Goal: Task Accomplishment & Management: Complete application form

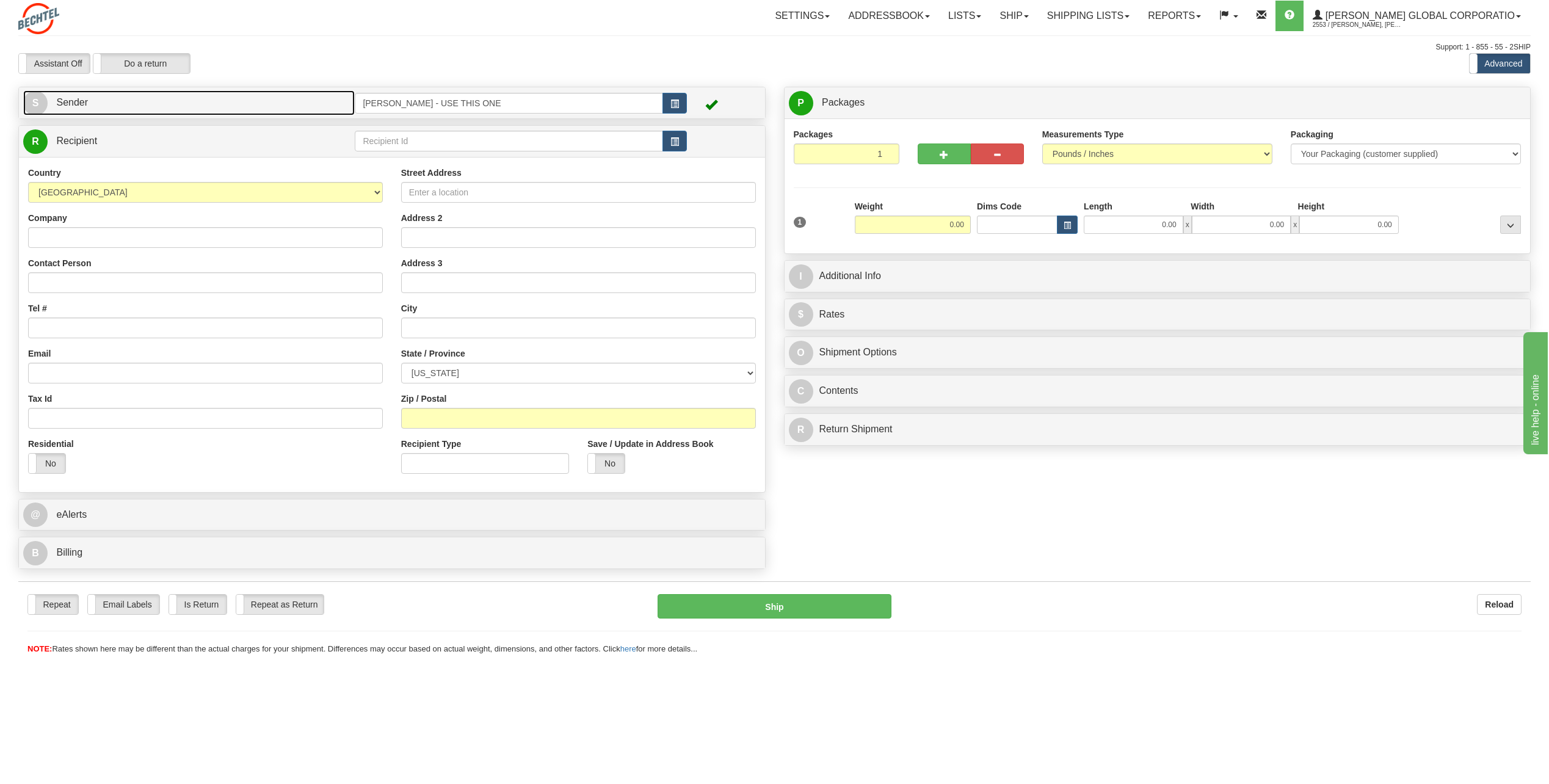
click at [36, 102] on span "S" at bounding box center [36, 103] width 24 height 24
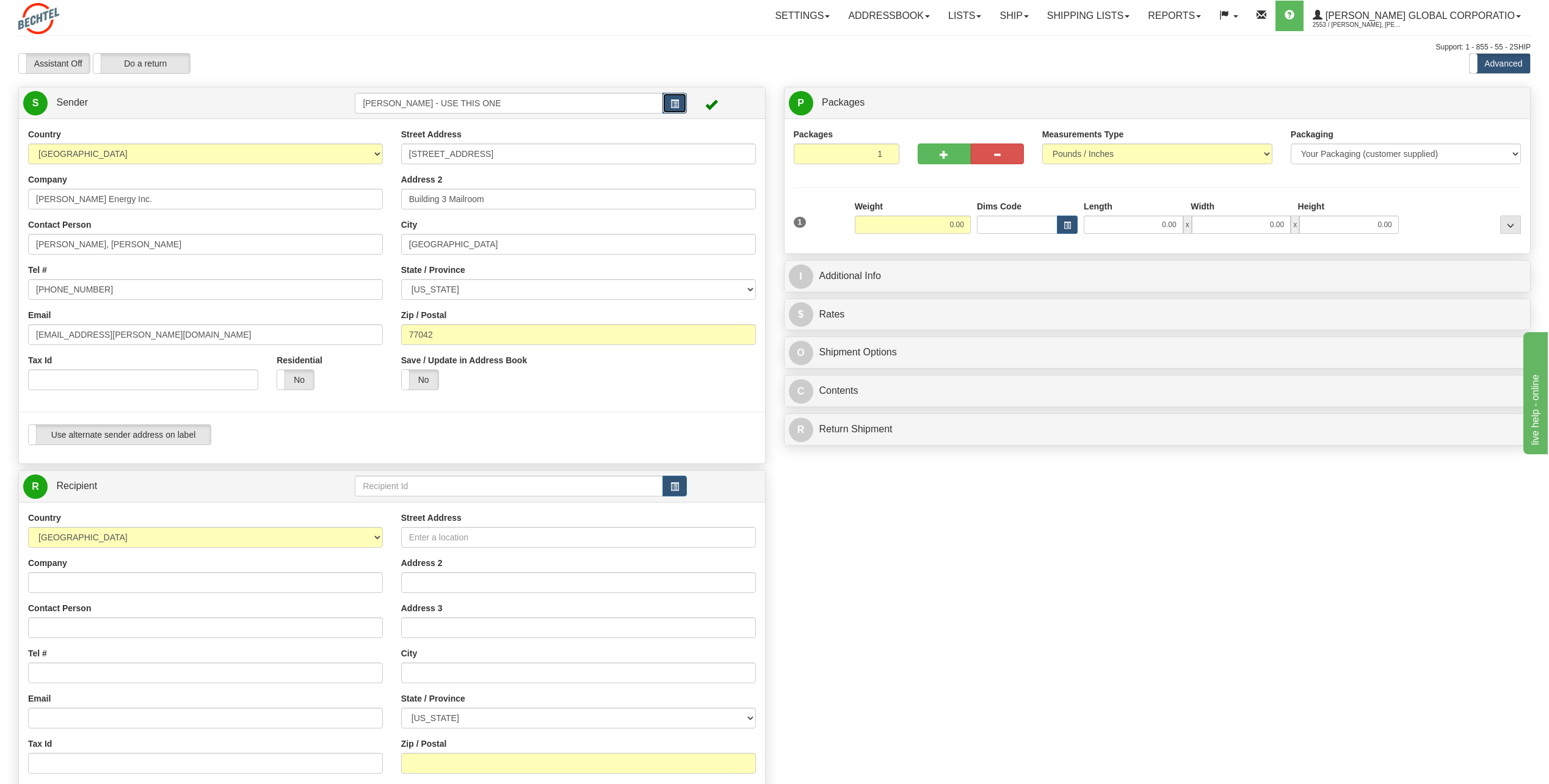
click at [670, 107] on span "button" at bounding box center [675, 104] width 9 height 8
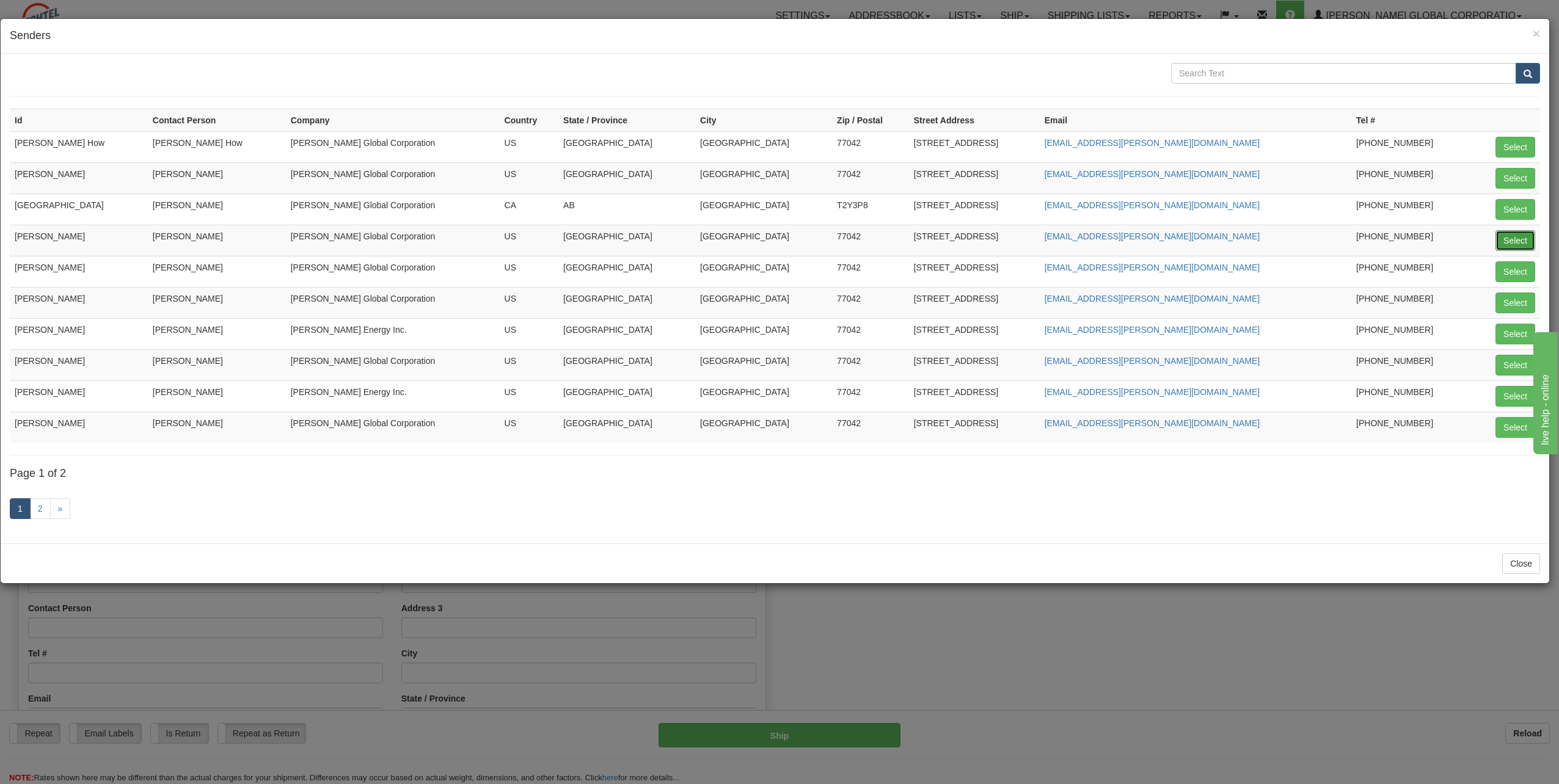
click at [1516, 236] on button "Select" at bounding box center [1515, 240] width 40 height 21
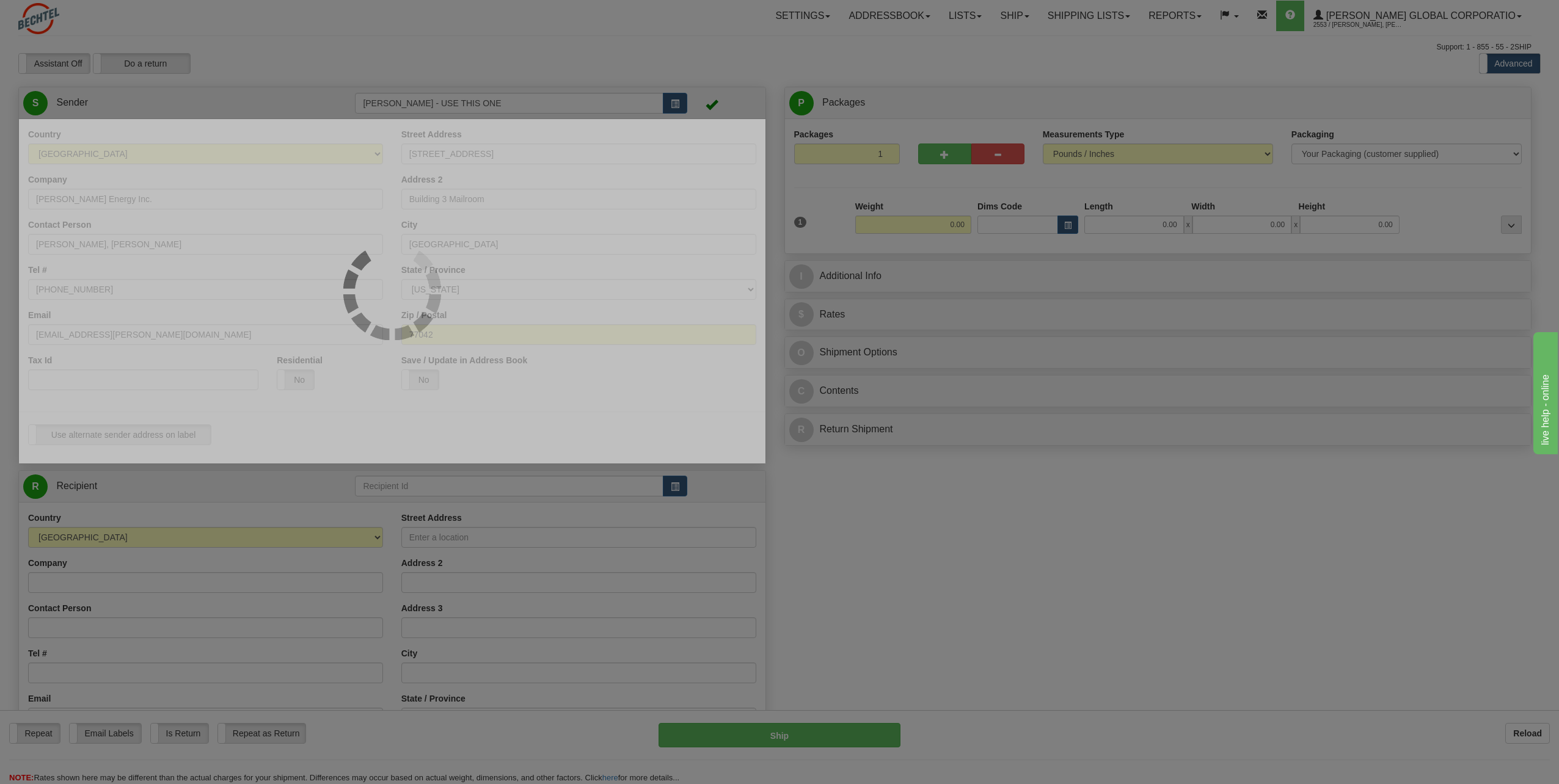
type input "[PERSON_NAME]"
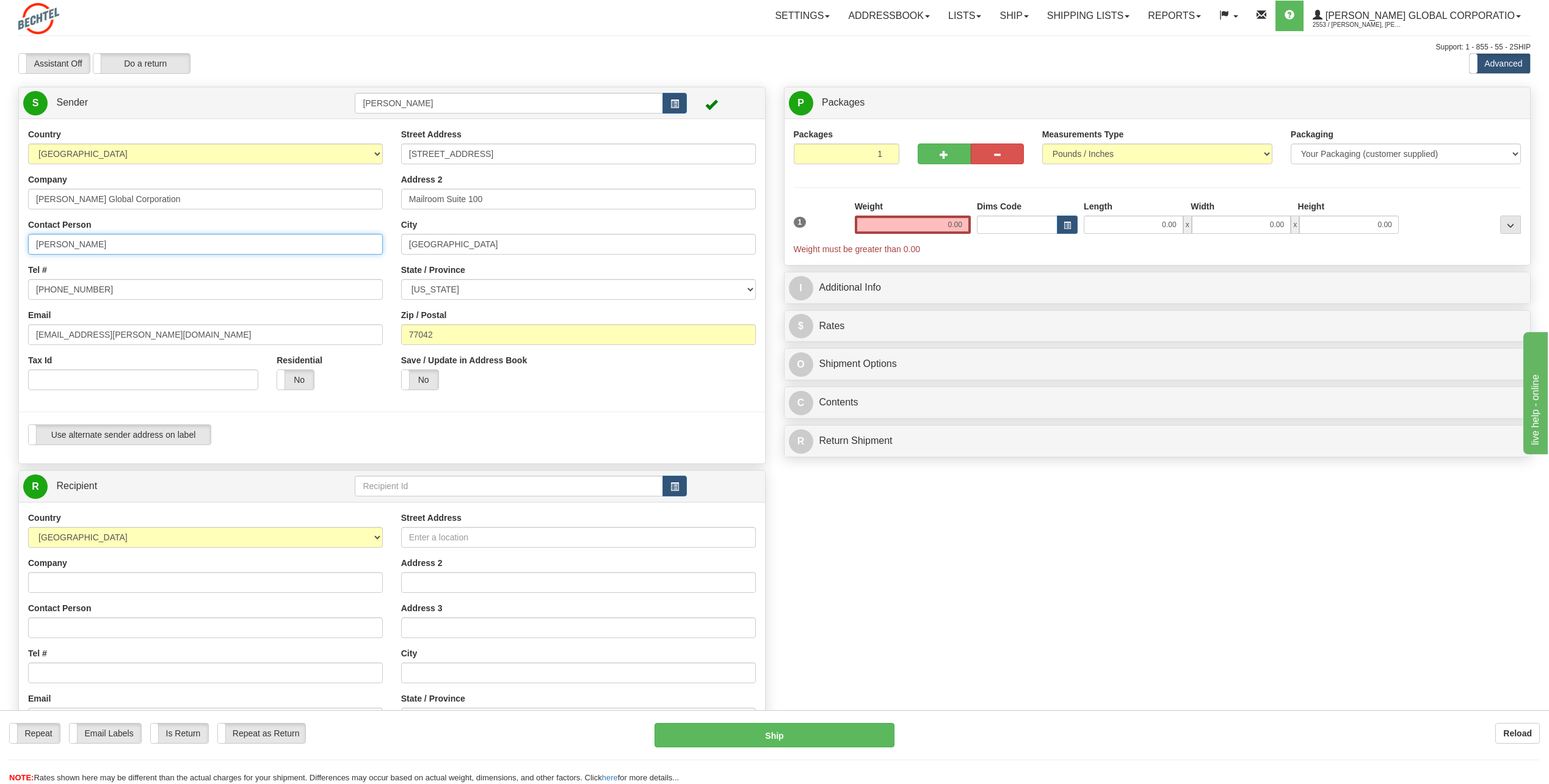
click at [119, 241] on input "[PERSON_NAME]" at bounding box center [205, 244] width 354 height 21
type input "C"
click at [84, 245] on input "Contact Person" at bounding box center [205, 244] width 354 height 21
type input "[PERSON_NAME]"
drag, startPoint x: 315, startPoint y: 263, endPoint x: 288, endPoint y: 265, distance: 27.1
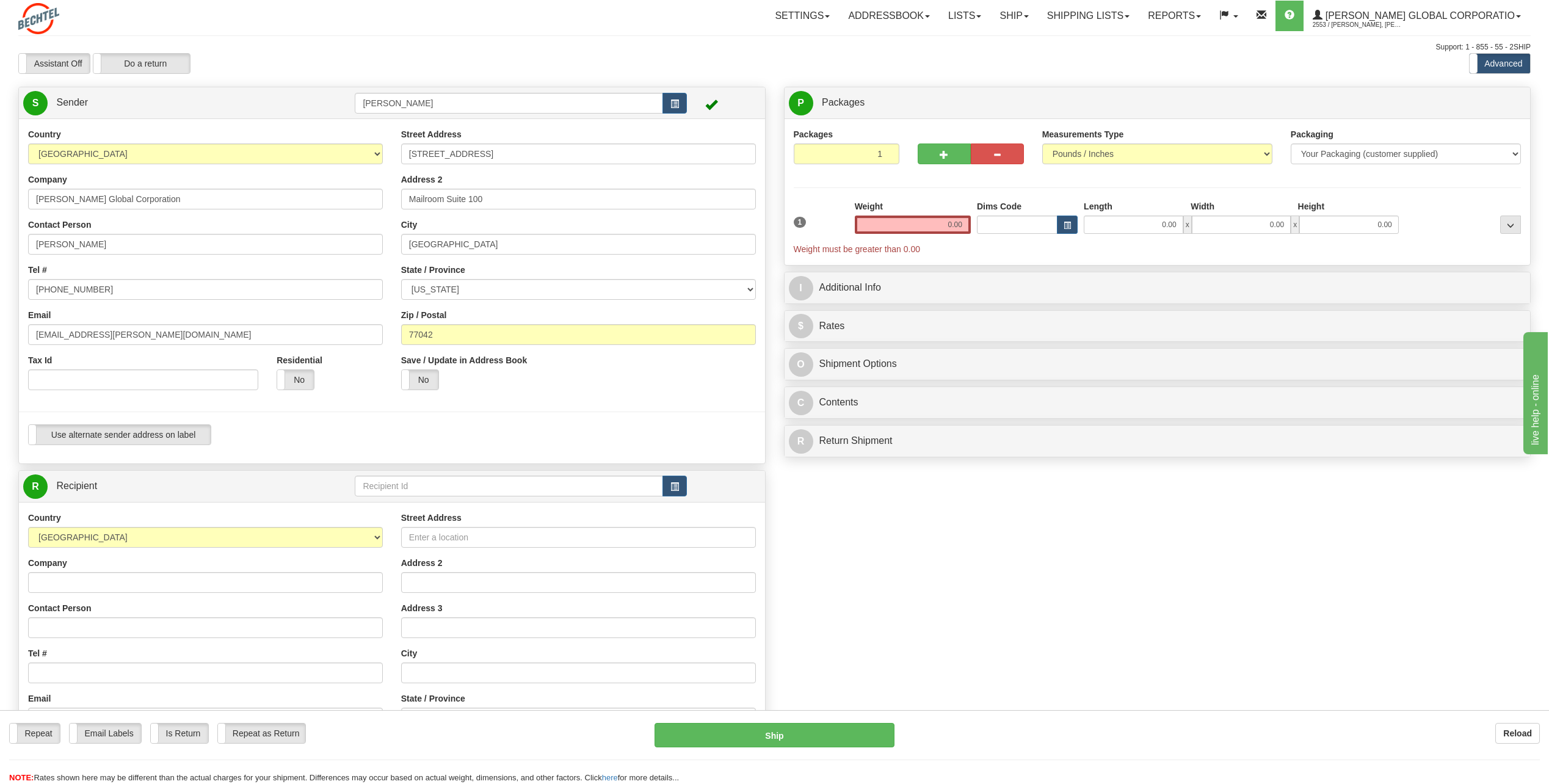
click at [315, 262] on div "Country [GEOGRAPHIC_DATA] [GEOGRAPHIC_DATA] [GEOGRAPHIC_DATA] [GEOGRAPHIC_DATA]…" at bounding box center [205, 264] width 373 height 271
click at [114, 291] on input "[PHONE_NUMBER]" at bounding box center [205, 289] width 354 height 21
type input "[PHONE_NUMBER]"
drag, startPoint x: 71, startPoint y: 336, endPoint x: 17, endPoint y: 332, distance: 54.1
click at [19, 332] on div "Country [GEOGRAPHIC_DATA] [GEOGRAPHIC_DATA] [GEOGRAPHIC_DATA] [GEOGRAPHIC_DATA]…" at bounding box center [392, 291] width 746 height 326
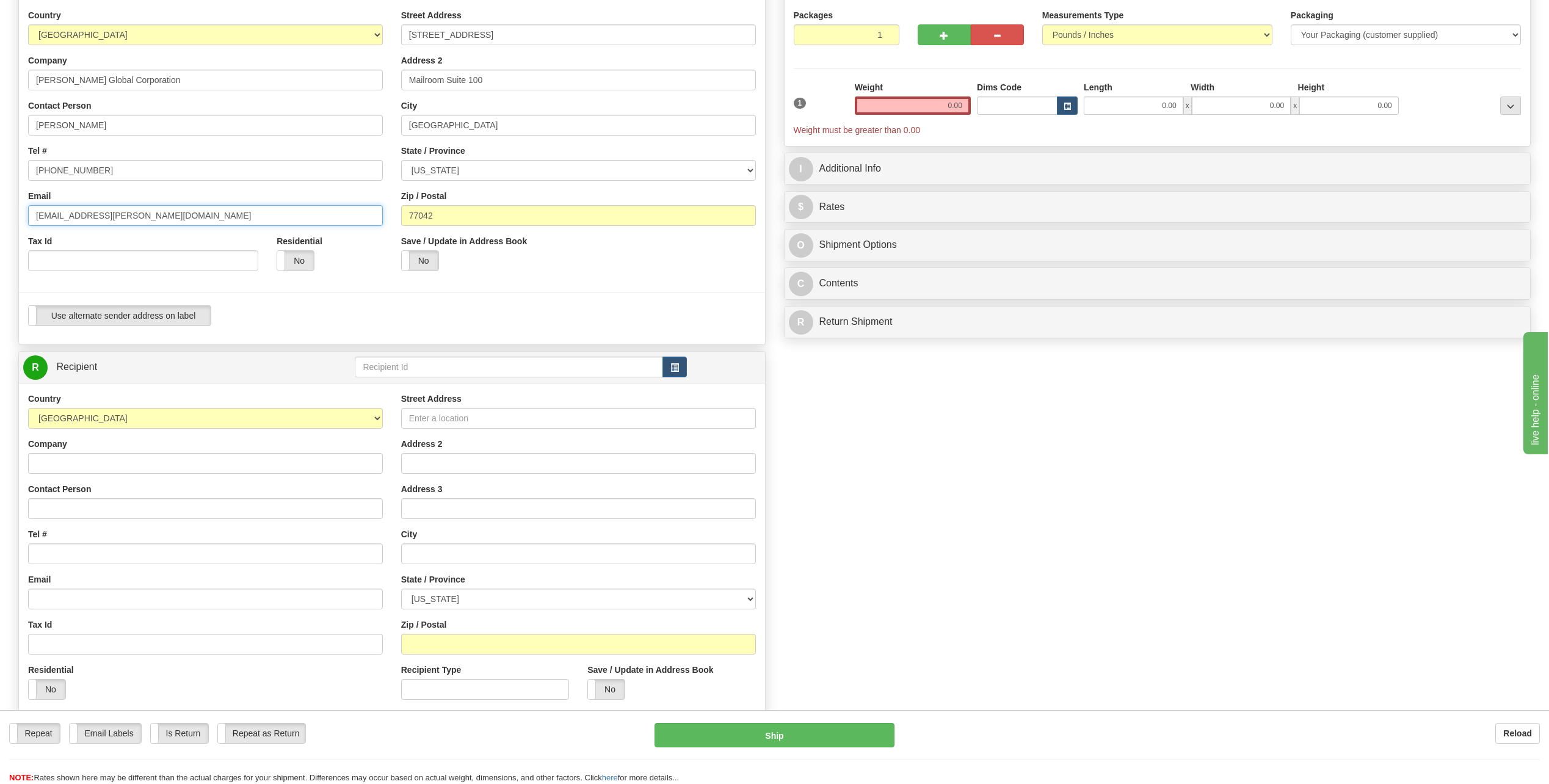
scroll to position [122, 0]
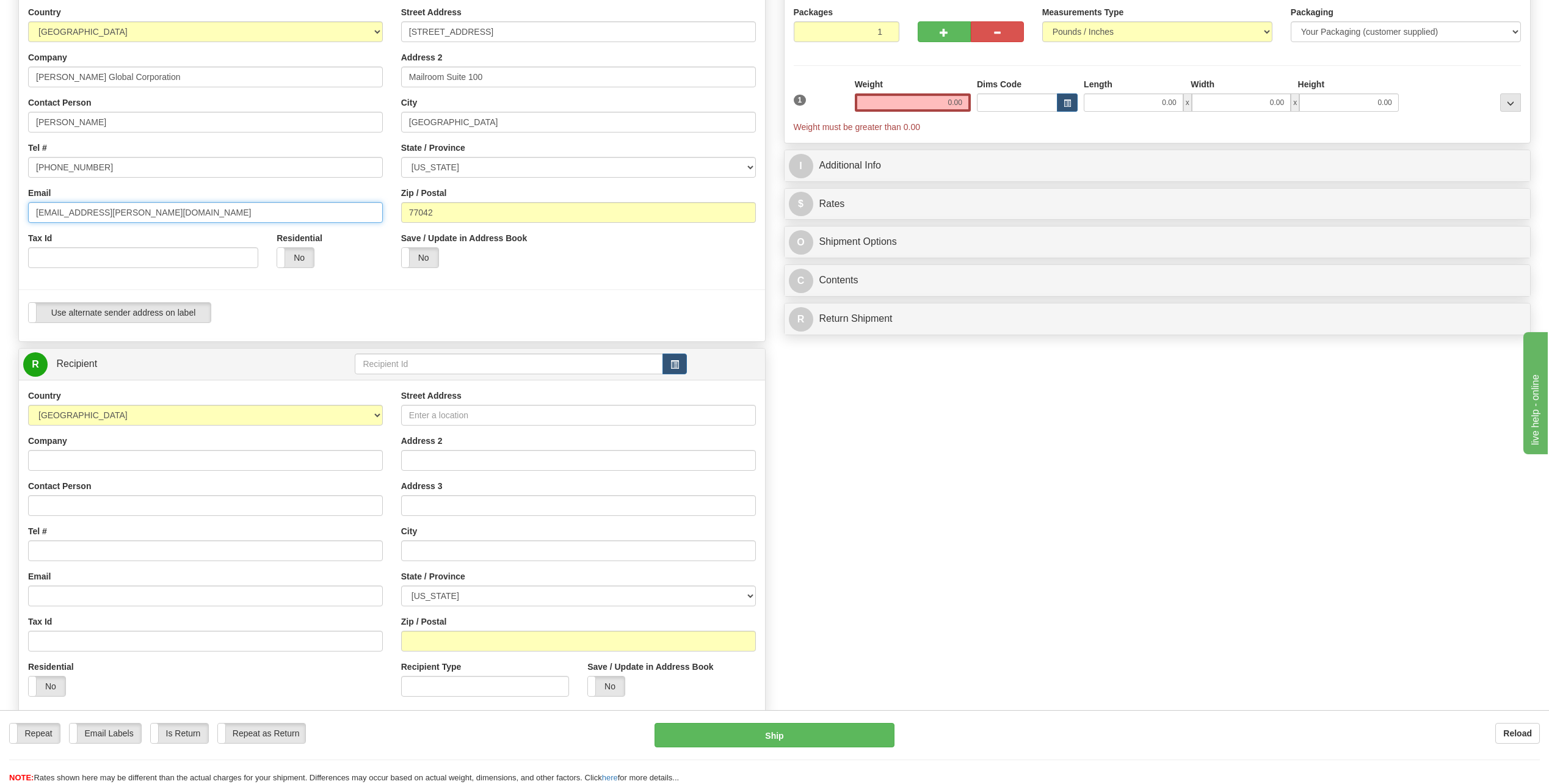
type input "[EMAIL_ADDRESS][PERSON_NAME][DOMAIN_NAME]"
click at [119, 453] on input "Company" at bounding box center [205, 460] width 354 height 21
type input "[PERSON_NAME]"
click at [315, 472] on div "Country [GEOGRAPHIC_DATA] [GEOGRAPHIC_DATA] [GEOGRAPHIC_DATA] [GEOGRAPHIC_DATA]…" at bounding box center [205, 547] width 373 height 316
click at [71, 506] on input "Contact Person" at bounding box center [205, 505] width 354 height 21
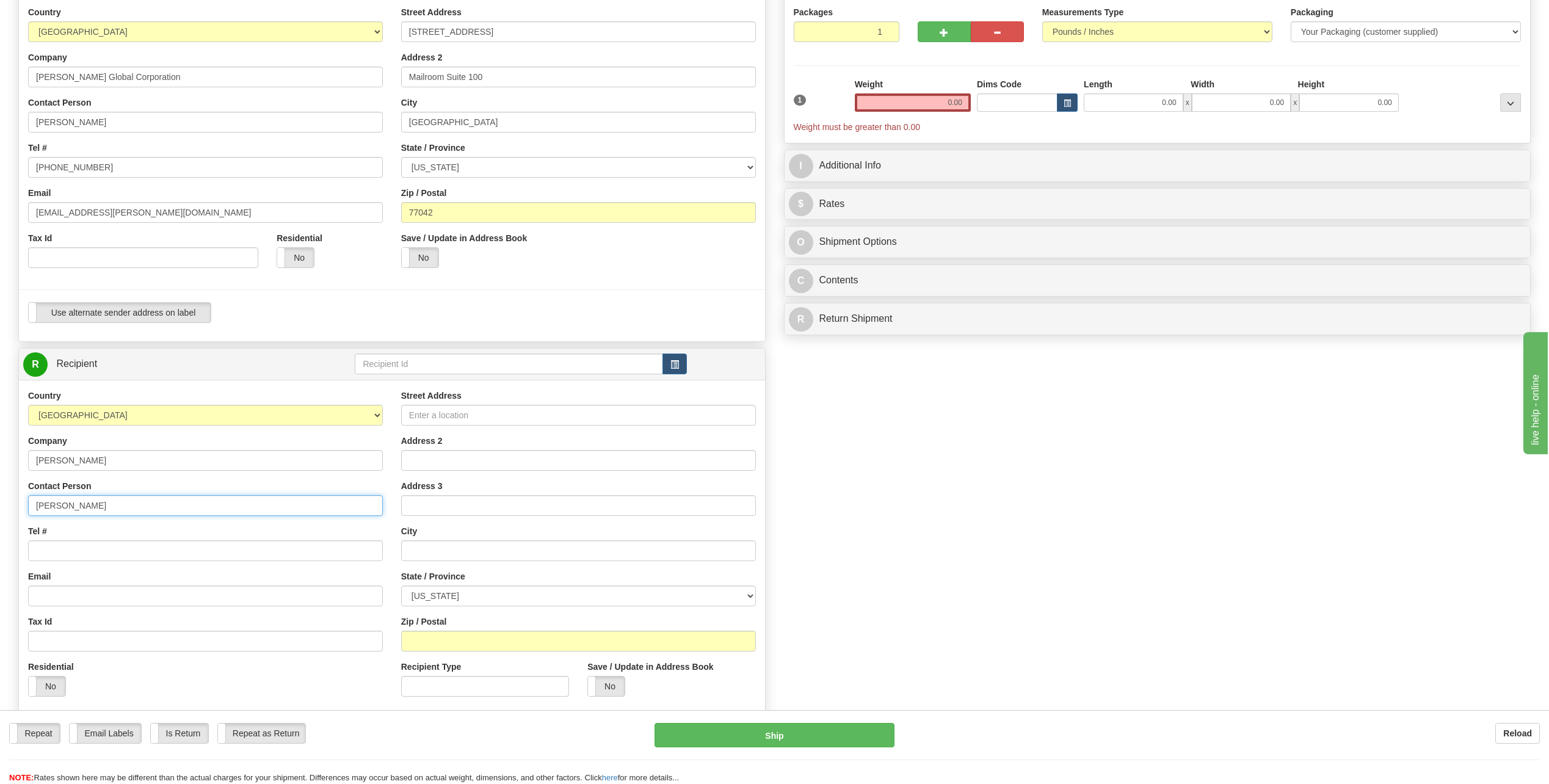
type input "[PERSON_NAME]"
click at [232, 475] on div "Country [GEOGRAPHIC_DATA] [GEOGRAPHIC_DATA] [GEOGRAPHIC_DATA] [GEOGRAPHIC_DATA]…" at bounding box center [205, 547] width 373 height 316
click at [455, 408] on input "Street Address" at bounding box center [578, 415] width 354 height 21
type input "[STREET_ADDRESS]"
click at [443, 467] on input "Address 2" at bounding box center [578, 460] width 354 height 21
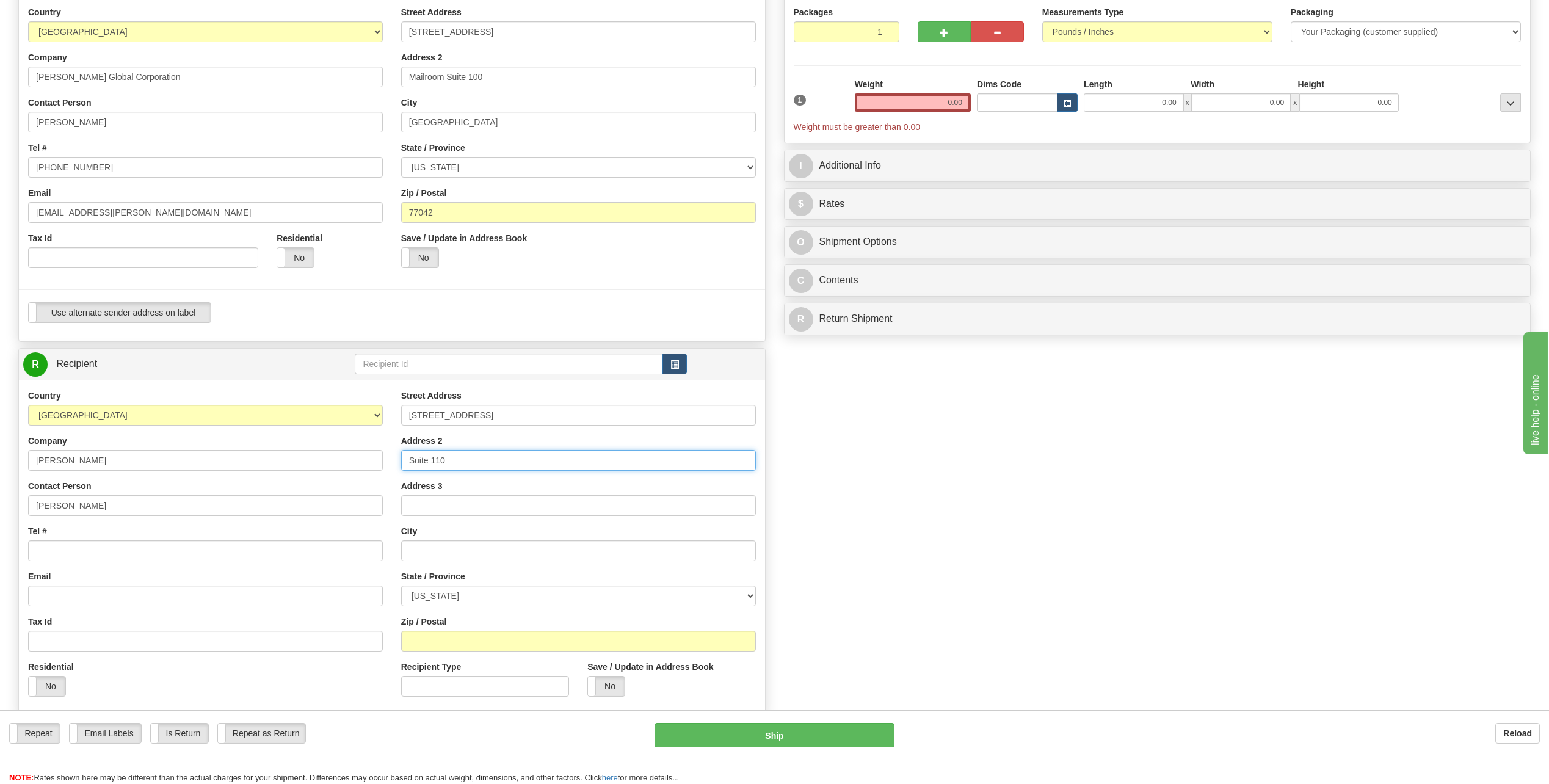
type input "Suite 110"
type input "Reston"
select select "VA"
type input "20190"
click at [65, 555] on input "Tel #" at bounding box center [205, 550] width 354 height 21
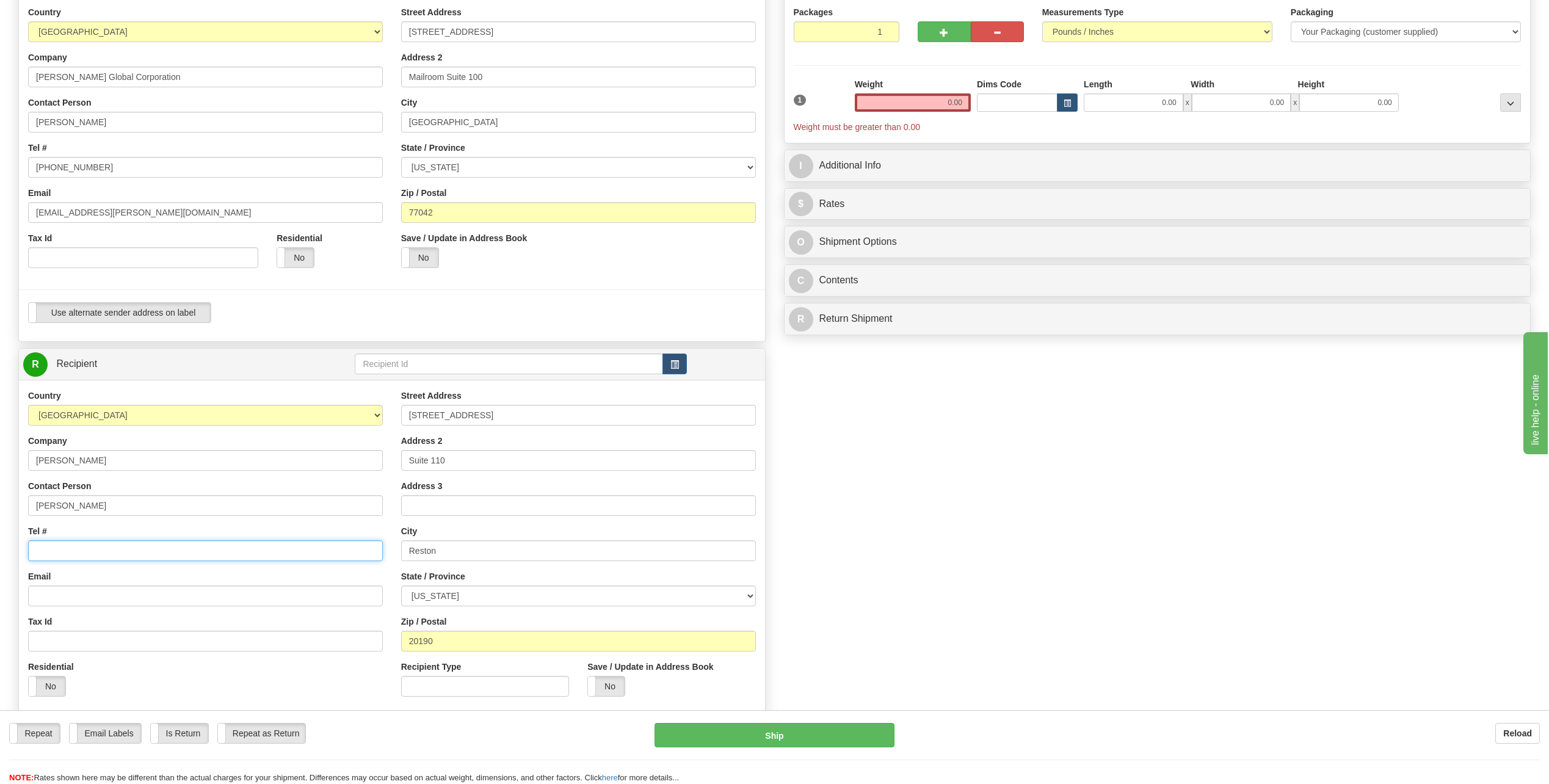
type input "[PHONE_NUMBER]"
drag, startPoint x: 940, startPoint y: 99, endPoint x: 1205, endPoint y: 104, distance: 265.0
click at [1205, 104] on div "1 Weight 0.00 Dims Code 0.00" at bounding box center [1157, 105] width 734 height 55
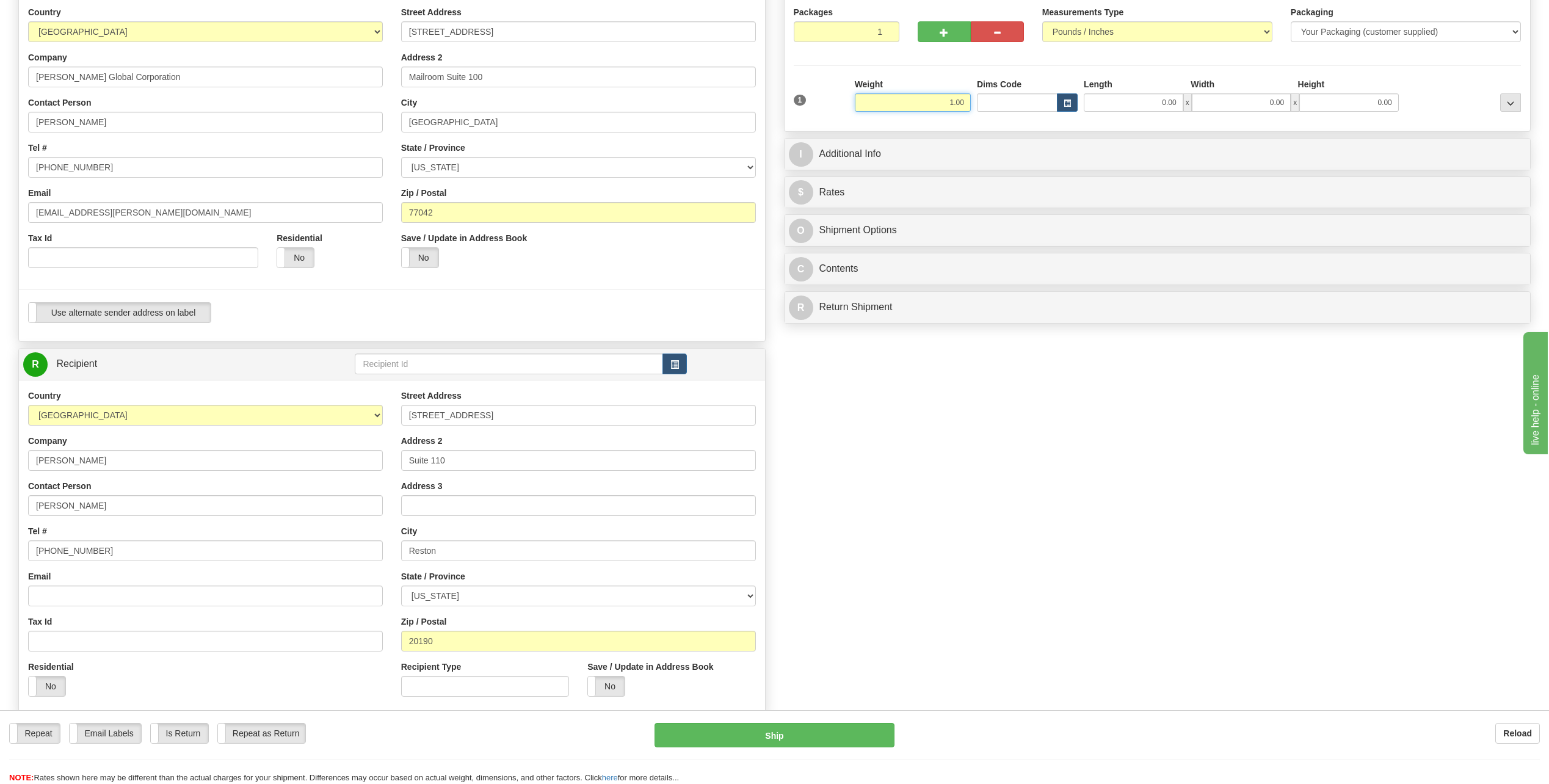
type input "1.00"
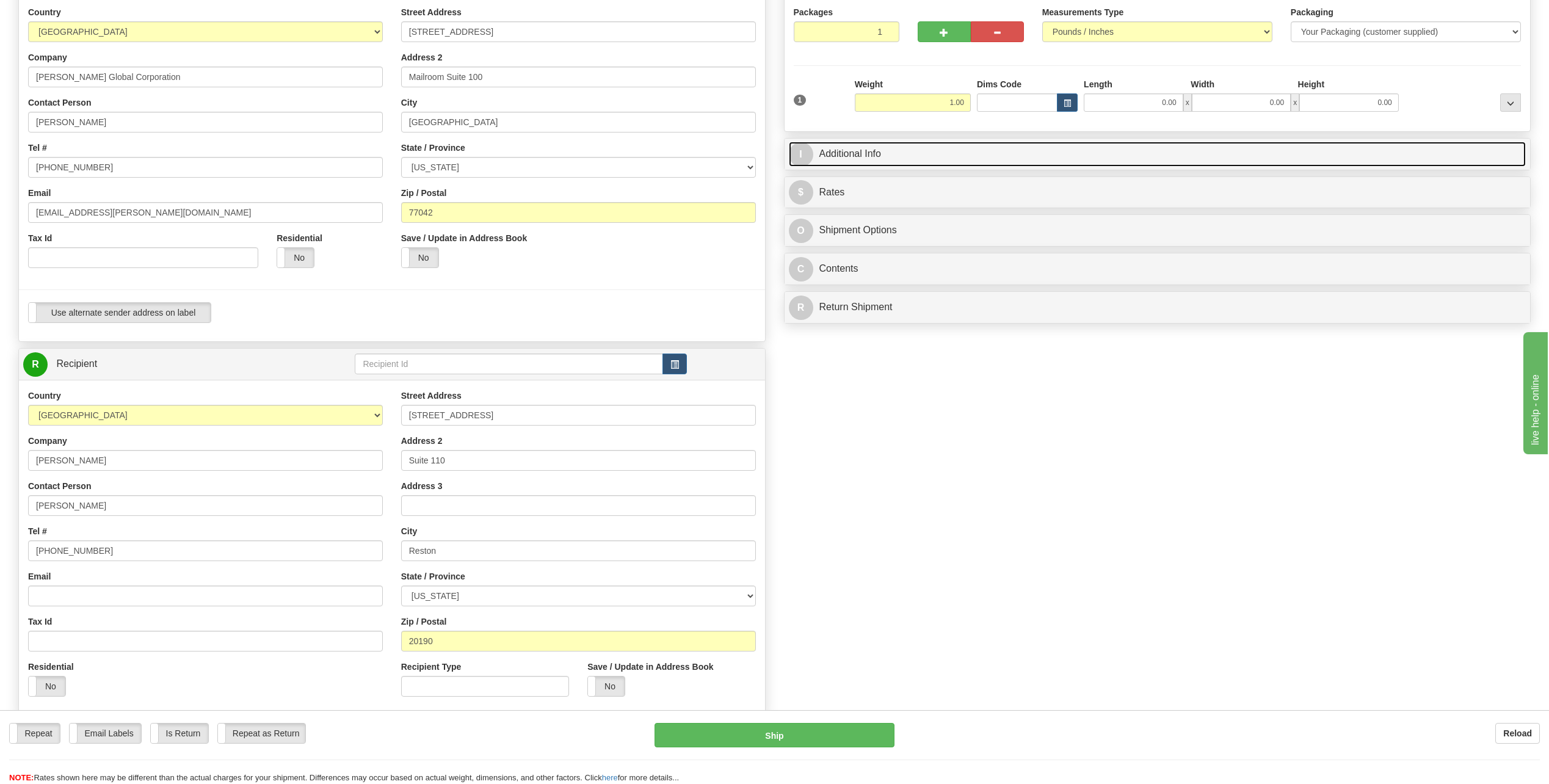
click at [797, 148] on span "I" at bounding box center [801, 154] width 24 height 24
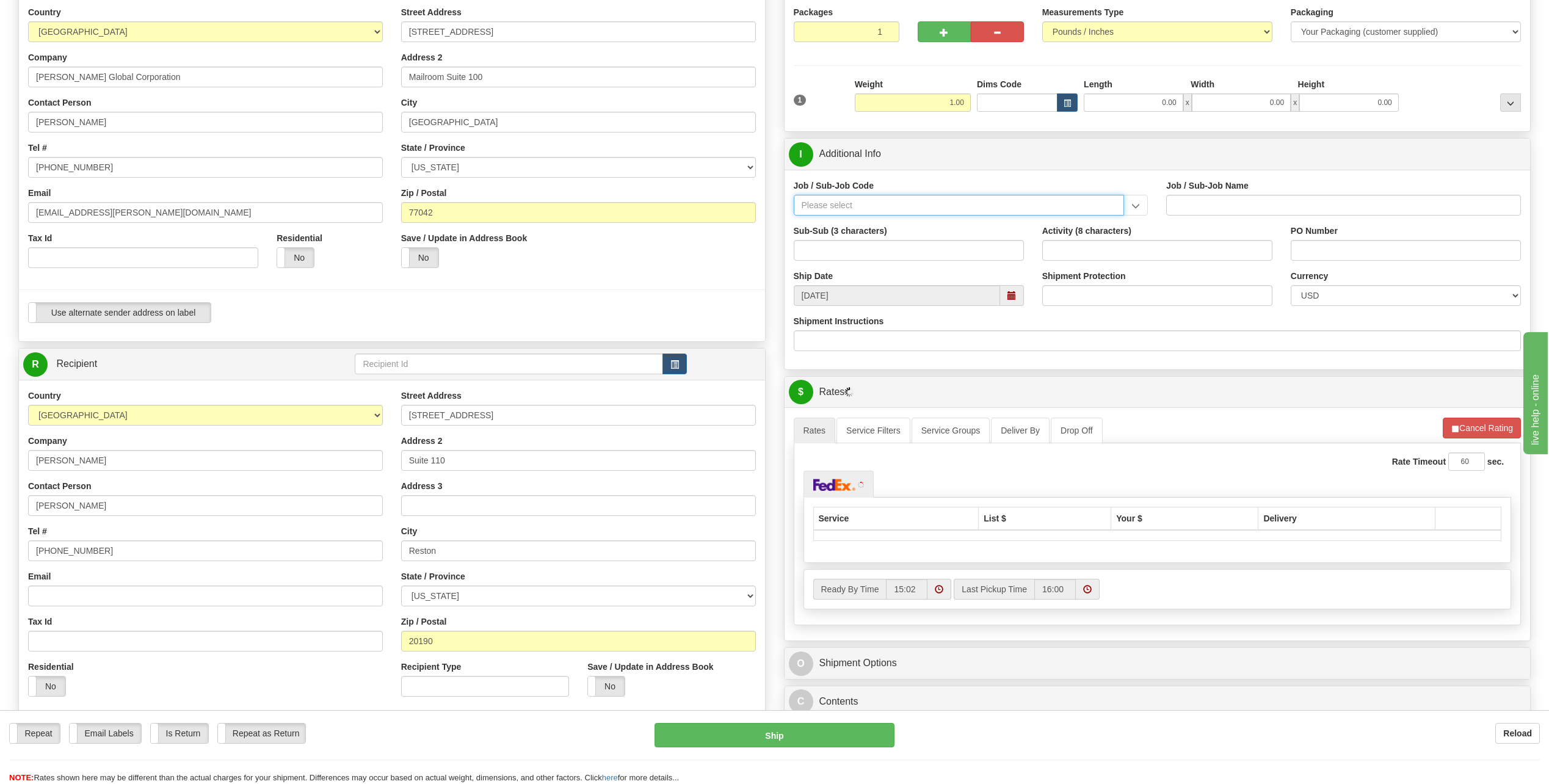
click at [822, 202] on input "Job / Sub-Job Code" at bounding box center [959, 205] width 331 height 21
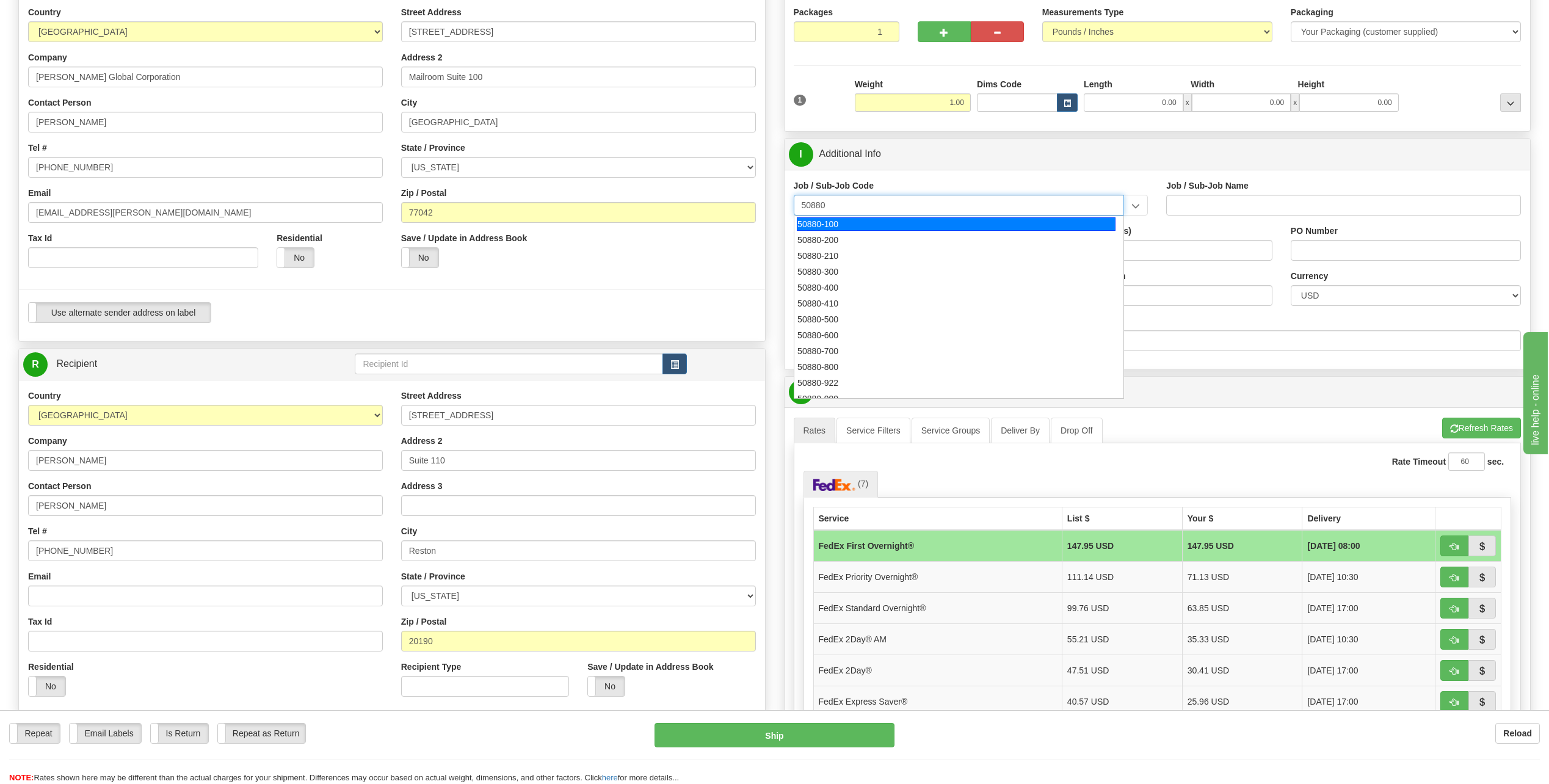
click at [827, 224] on div "50880-100" at bounding box center [956, 224] width 319 height 13
type input "50880-100"
type input "HUMAN RESOURCES-50880 - [GEOGRAPHIC_DATA] OPERATIONS"
type input "50880-100"
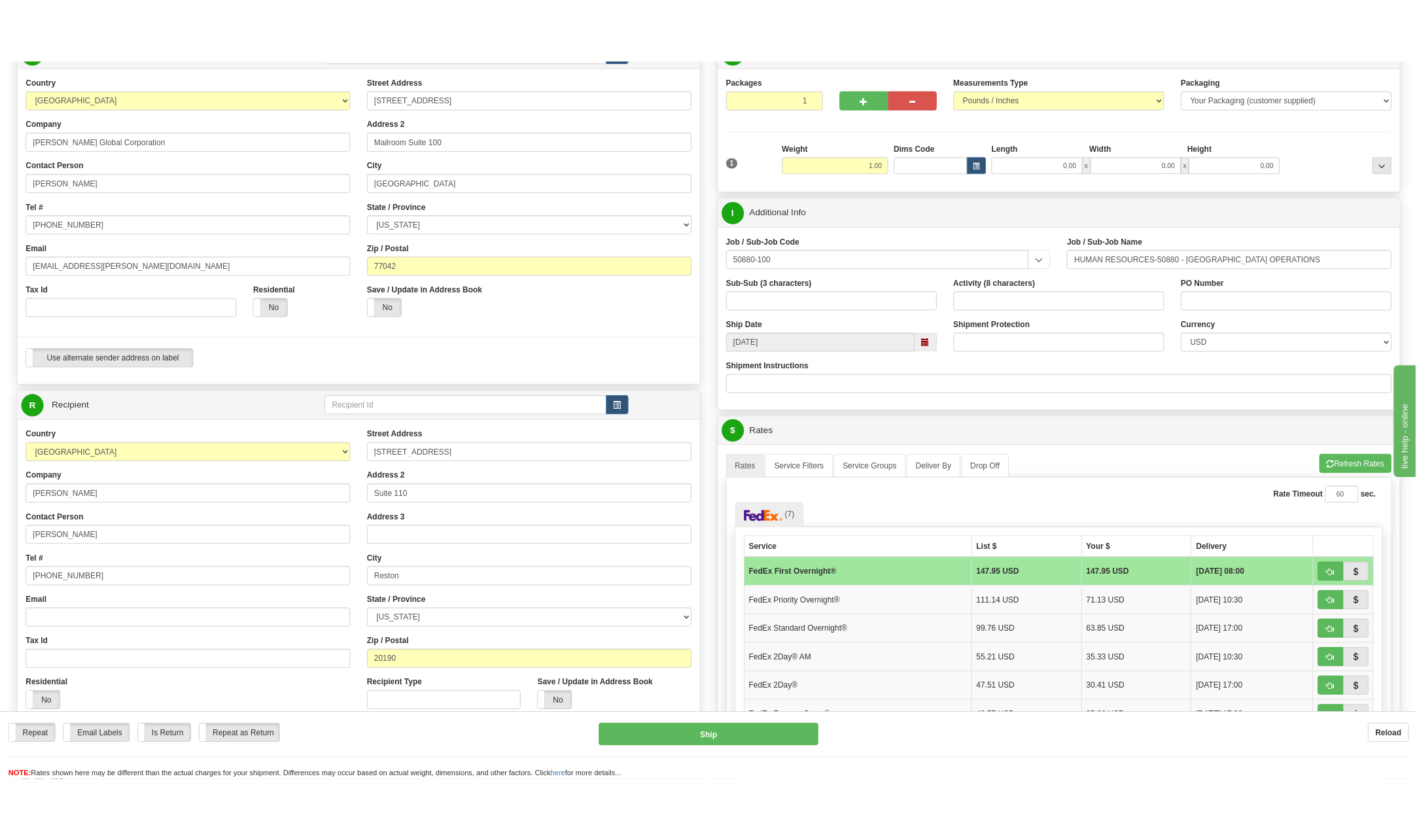
scroll to position [196, 0]
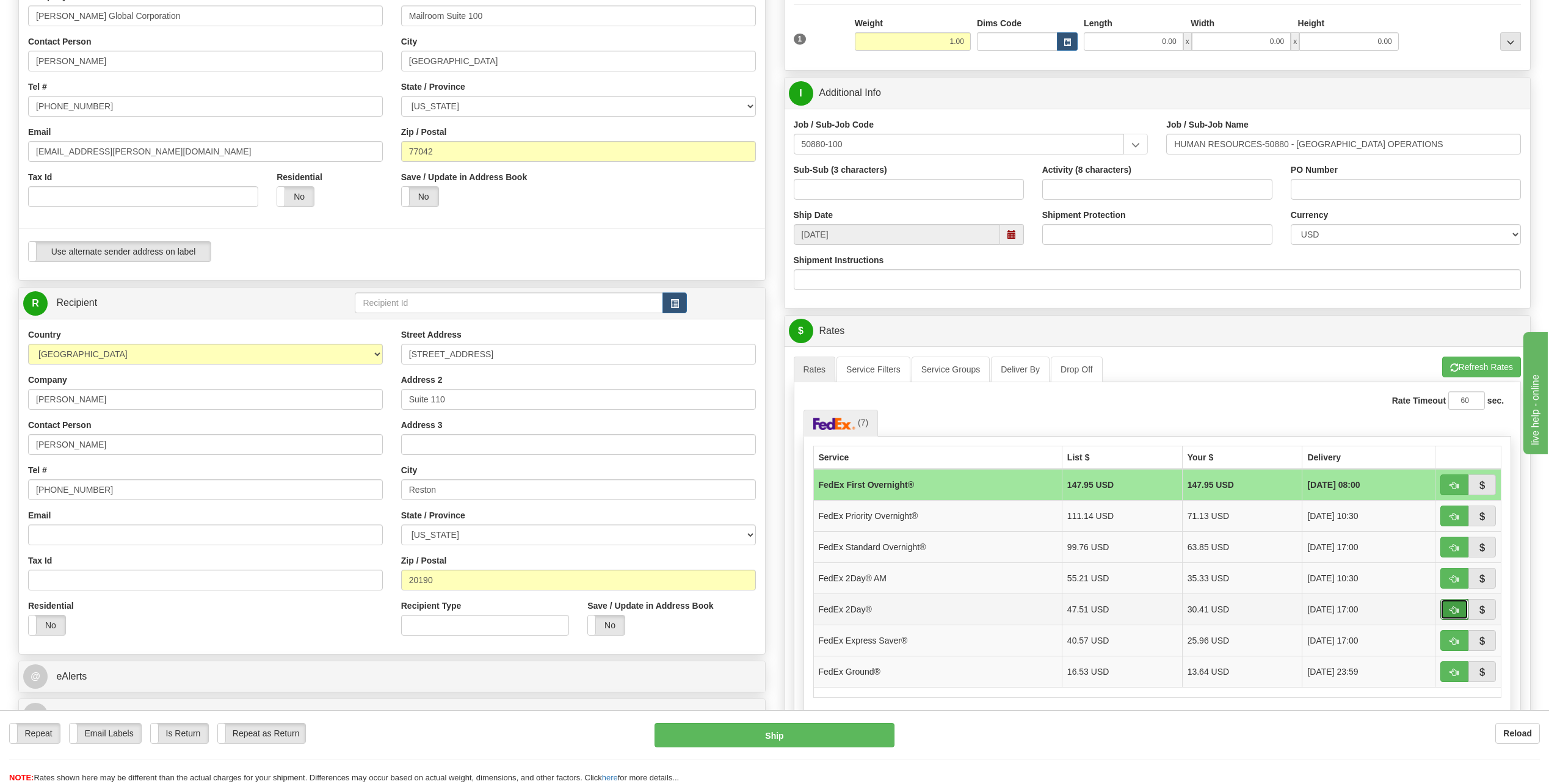
click at [1449, 606] on button "button" at bounding box center [1455, 609] width 28 height 21
type input "03"
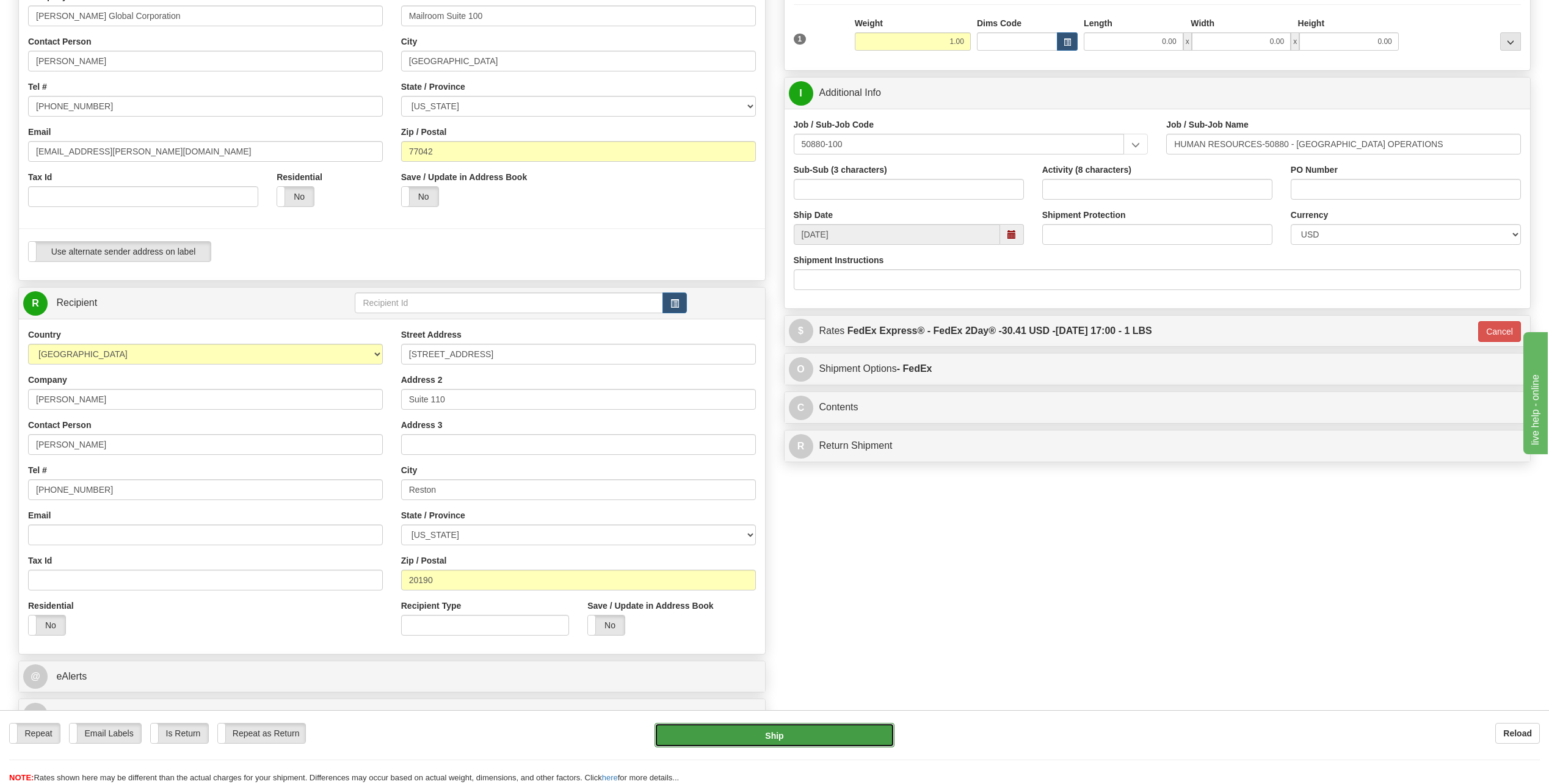
click at [787, 741] on button "Ship" at bounding box center [774, 735] width 240 height 24
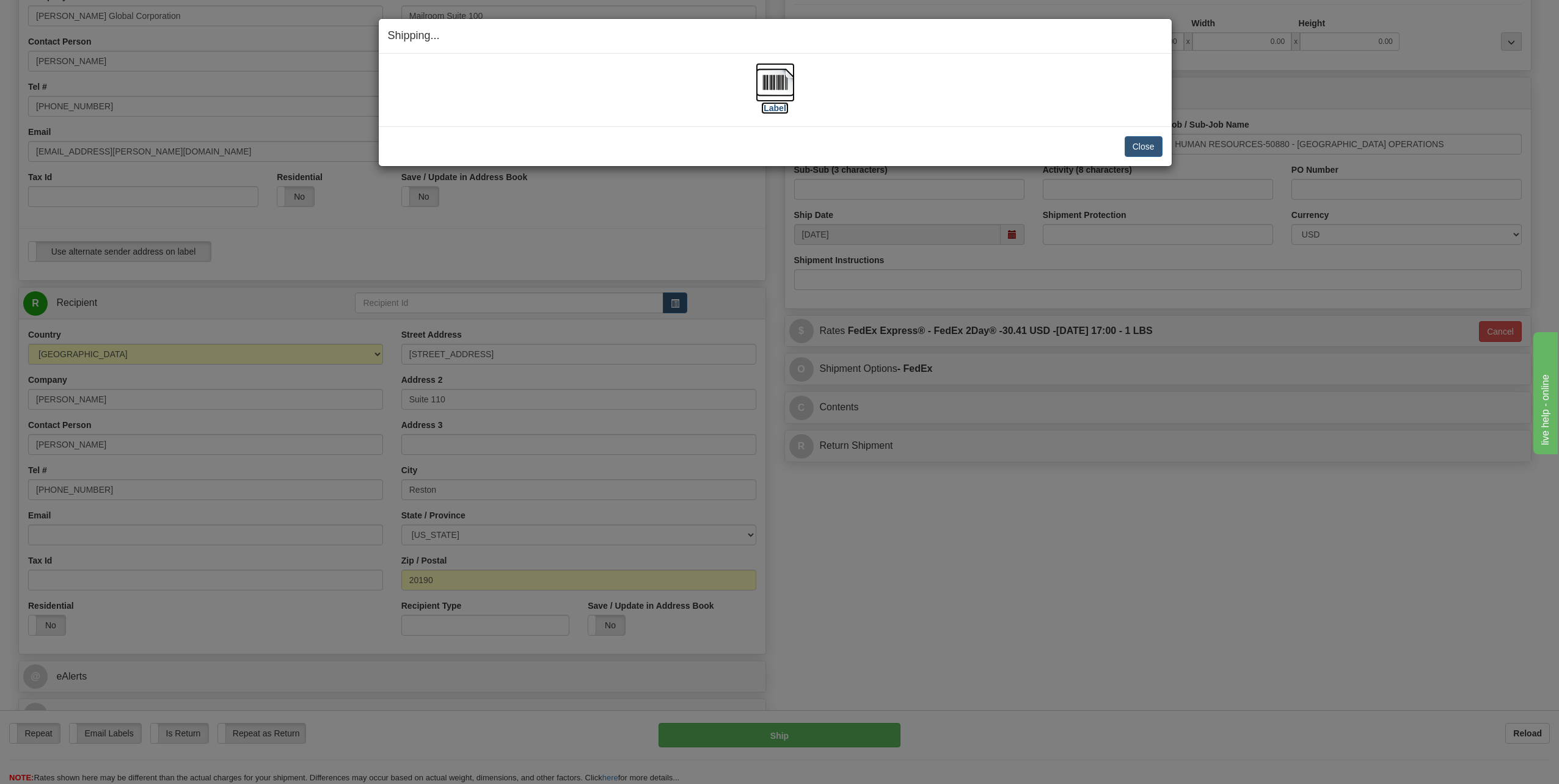
click at [777, 82] on img at bounding box center [775, 82] width 39 height 39
